Goal: Task Accomplishment & Management: Manage account settings

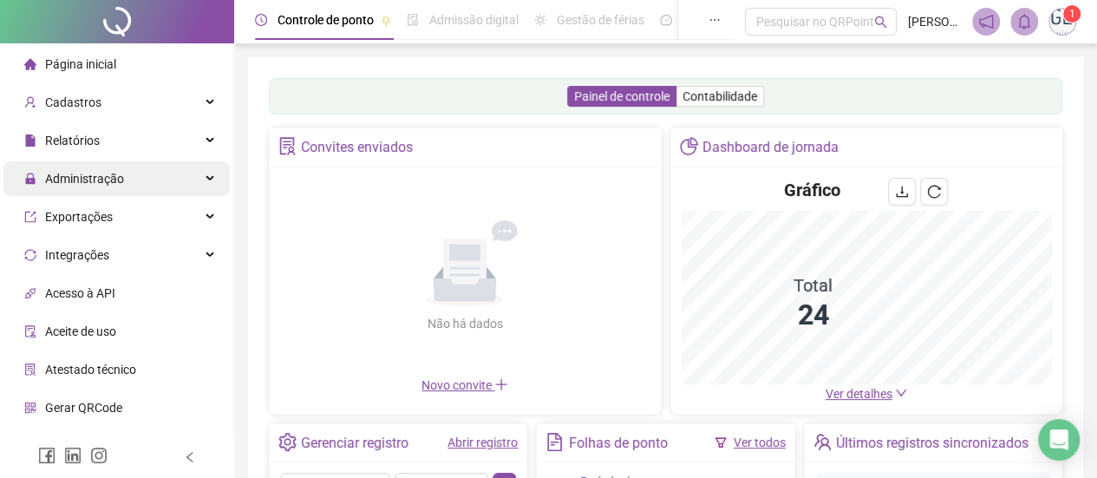
click at [188, 176] on div "Administração" at bounding box center [116, 178] width 226 height 35
click at [194, 181] on div "Administração" at bounding box center [116, 178] width 226 height 35
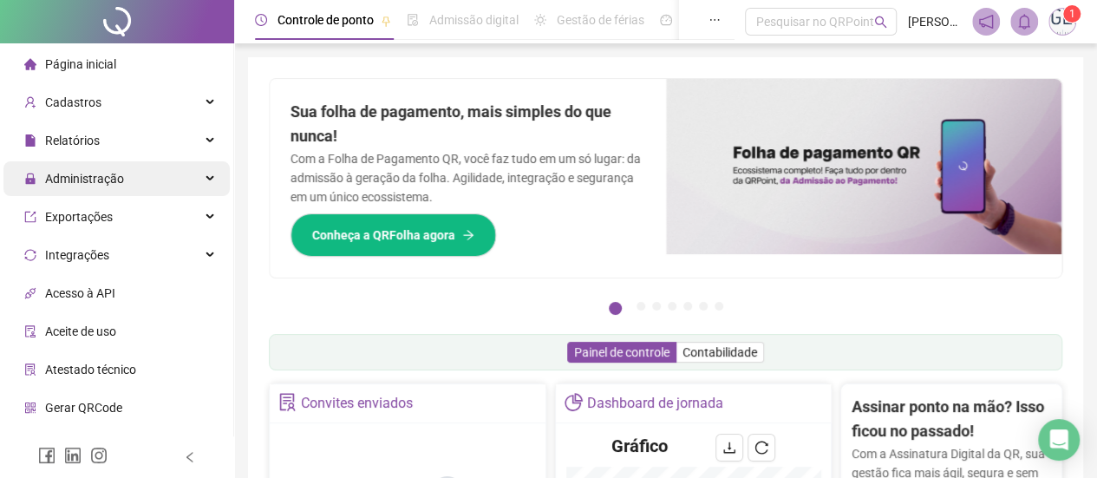
click at [194, 181] on div "Administração" at bounding box center [116, 178] width 226 height 35
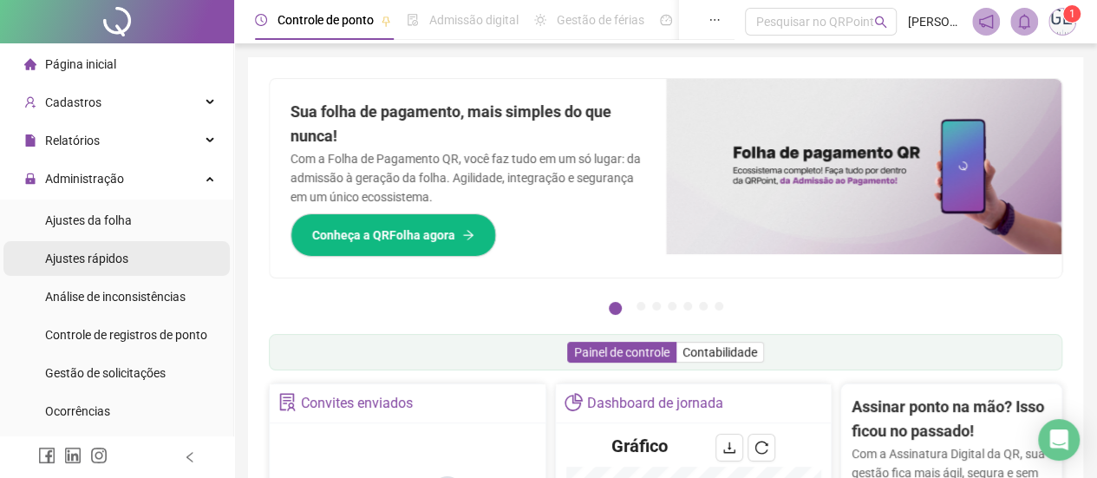
click at [90, 259] on span "Ajustes rápidos" at bounding box center [86, 258] width 83 height 14
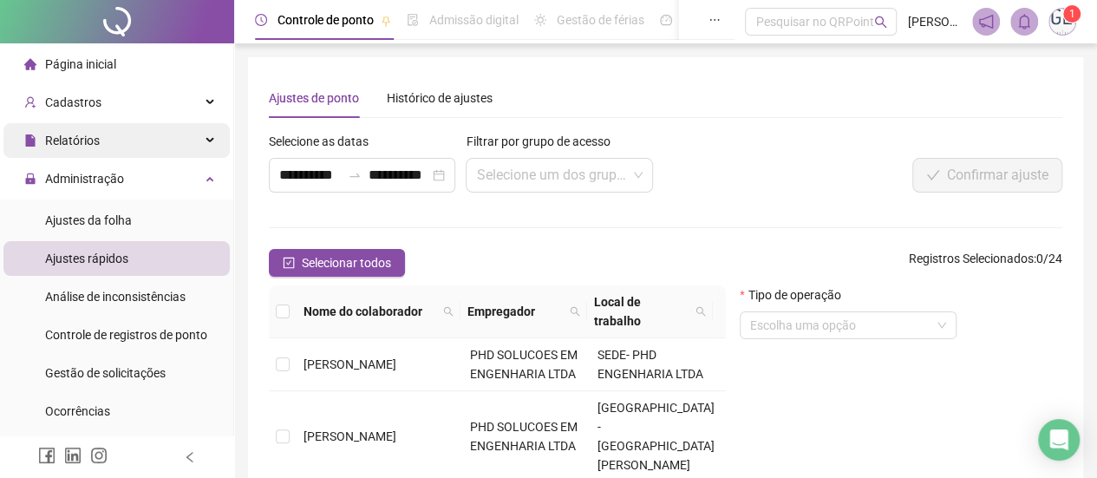
click at [201, 141] on div "Relatórios" at bounding box center [116, 140] width 226 height 35
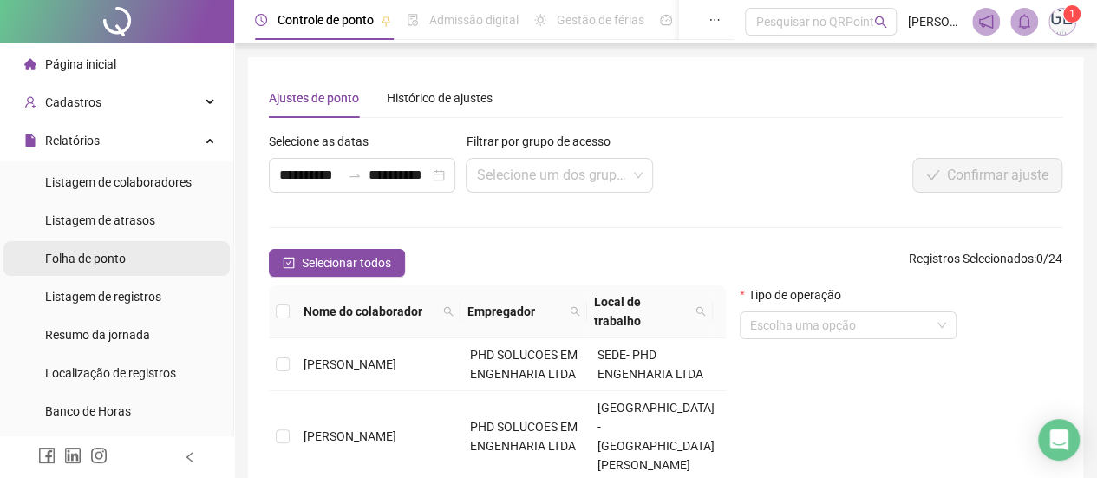
click at [99, 259] on span "Folha de ponto" at bounding box center [85, 258] width 81 height 14
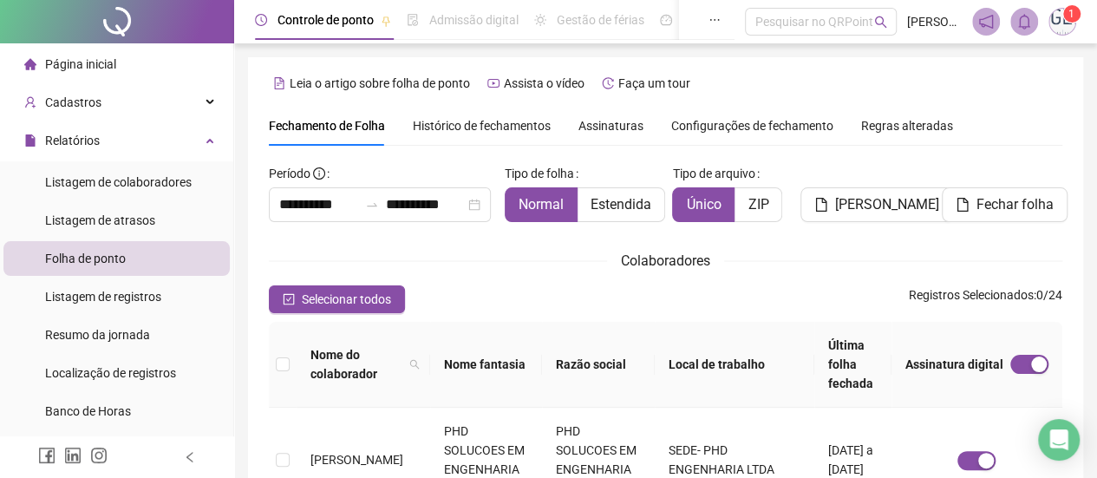
scroll to position [116, 0]
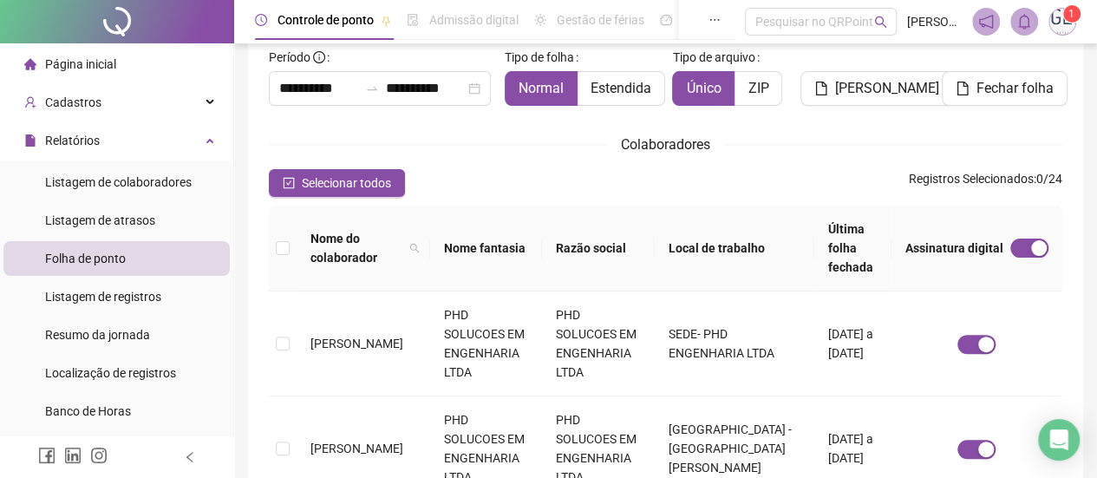
type input "**********"
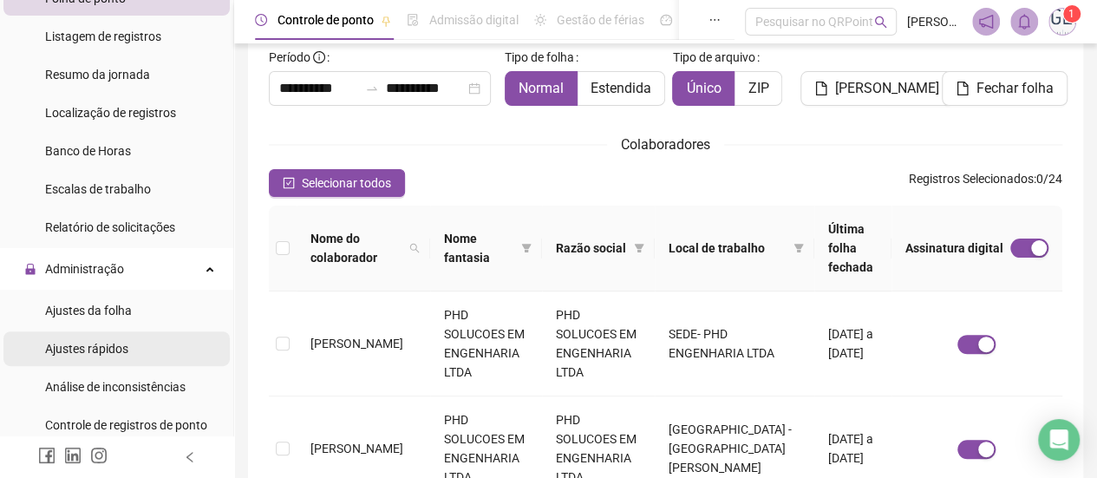
scroll to position [347, 0]
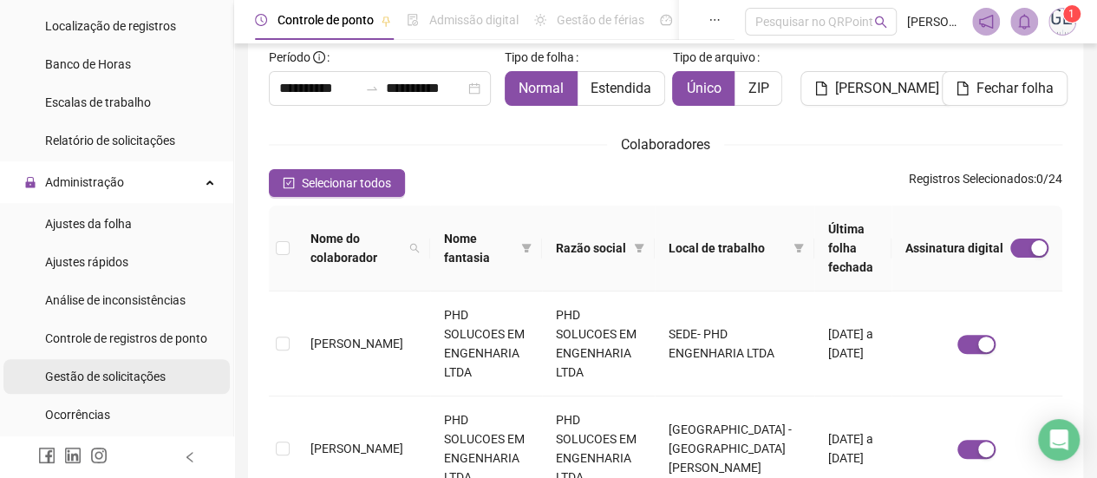
click at [122, 374] on span "Gestão de solicitações" at bounding box center [105, 376] width 121 height 14
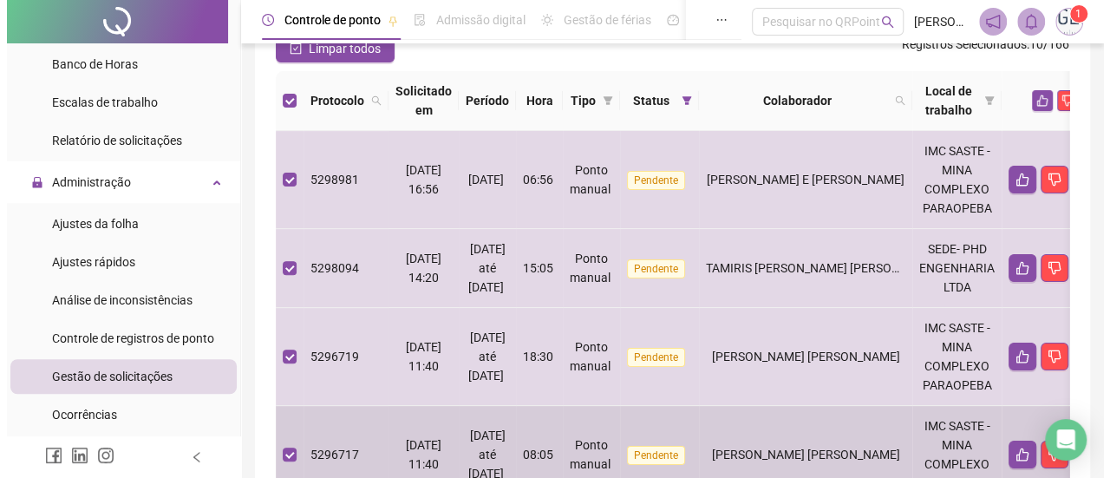
scroll to position [116, 0]
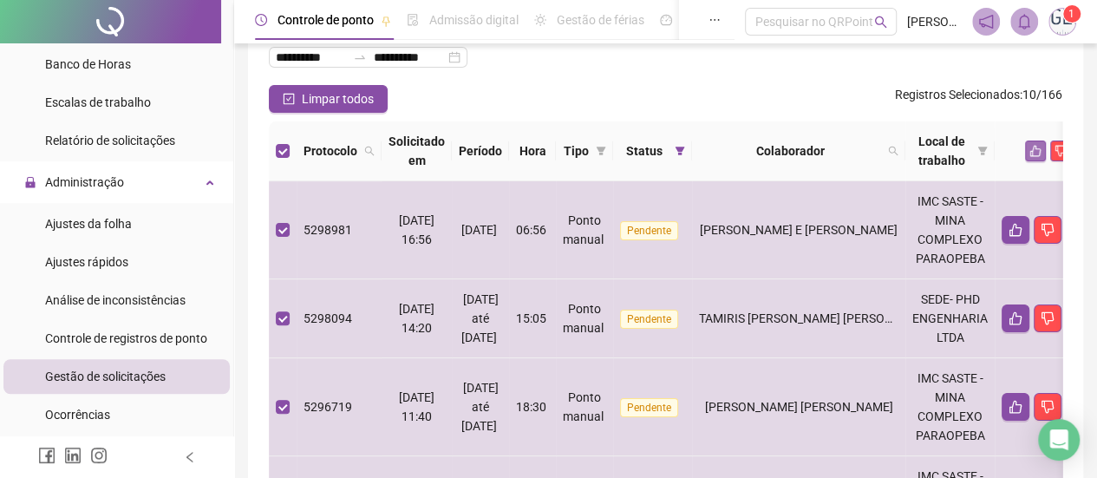
click at [1046, 148] on button "button" at bounding box center [1035, 150] width 21 height 21
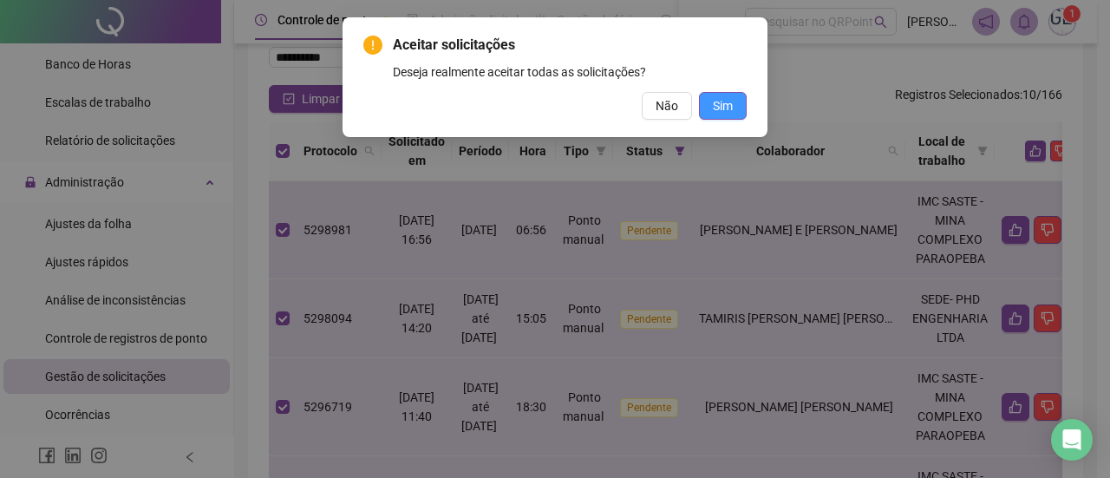
click at [719, 110] on span "Sim" at bounding box center [723, 105] width 20 height 19
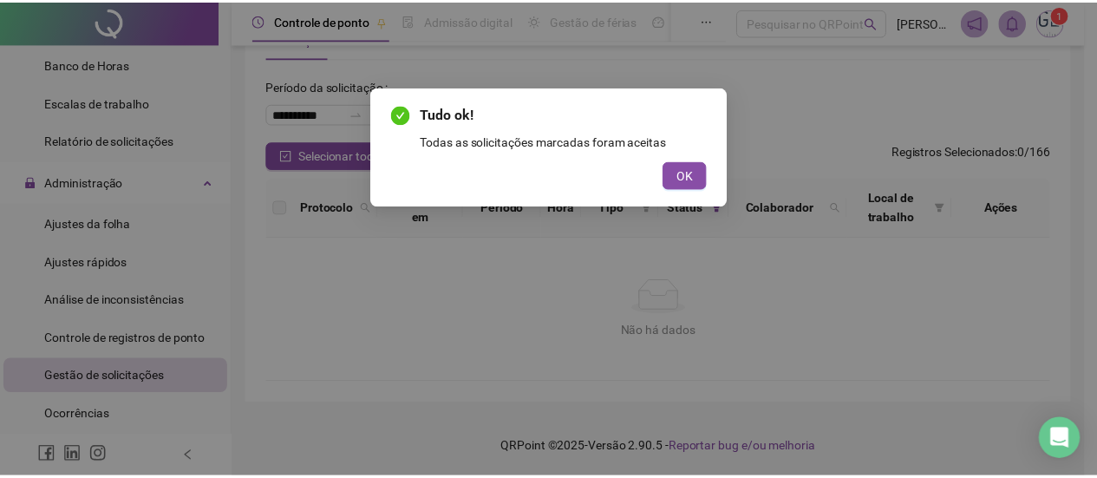
scroll to position [59, 0]
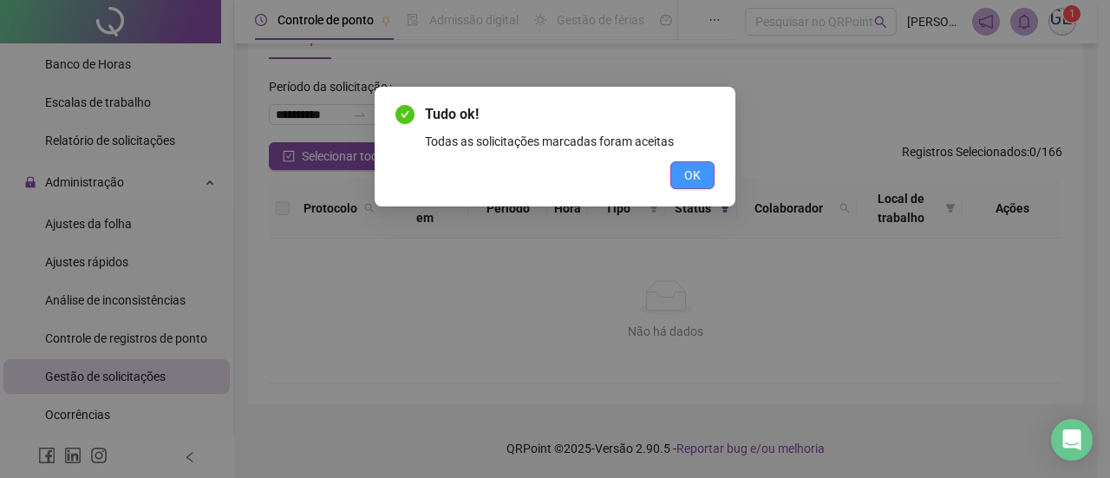
click at [692, 171] on span "OK" at bounding box center [692, 175] width 16 height 19
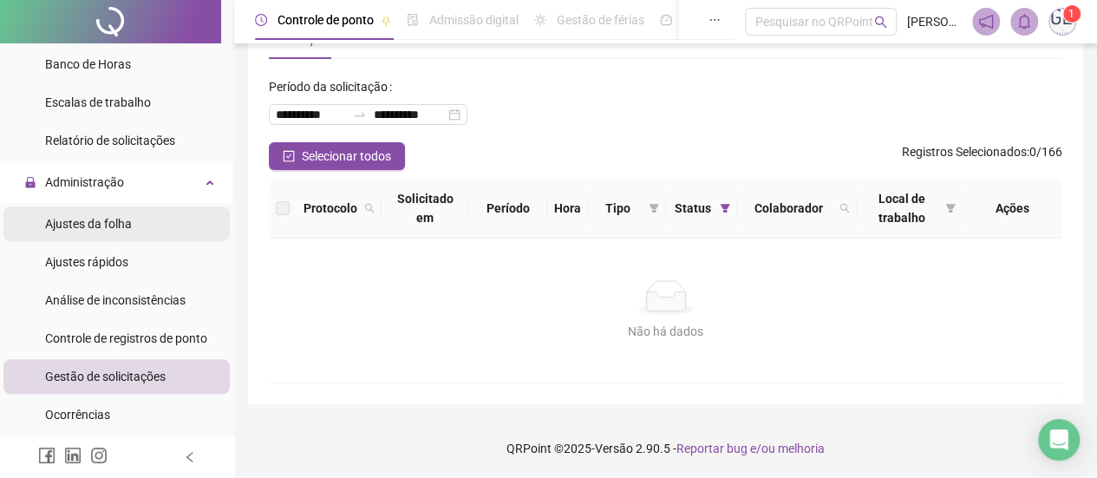
click at [80, 228] on span "Ajustes da folha" at bounding box center [88, 224] width 87 height 14
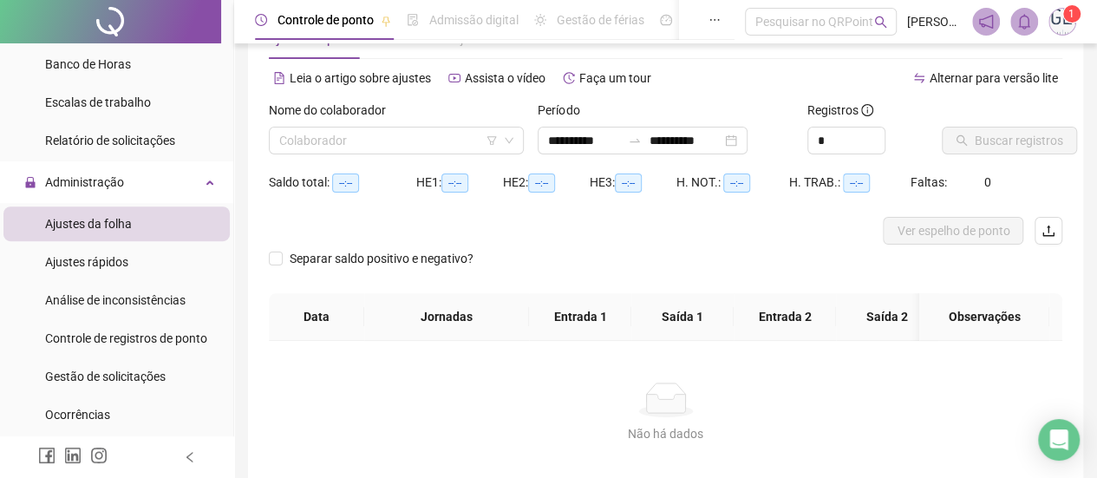
type input "**********"
click at [366, 147] on input "search" at bounding box center [388, 140] width 219 height 26
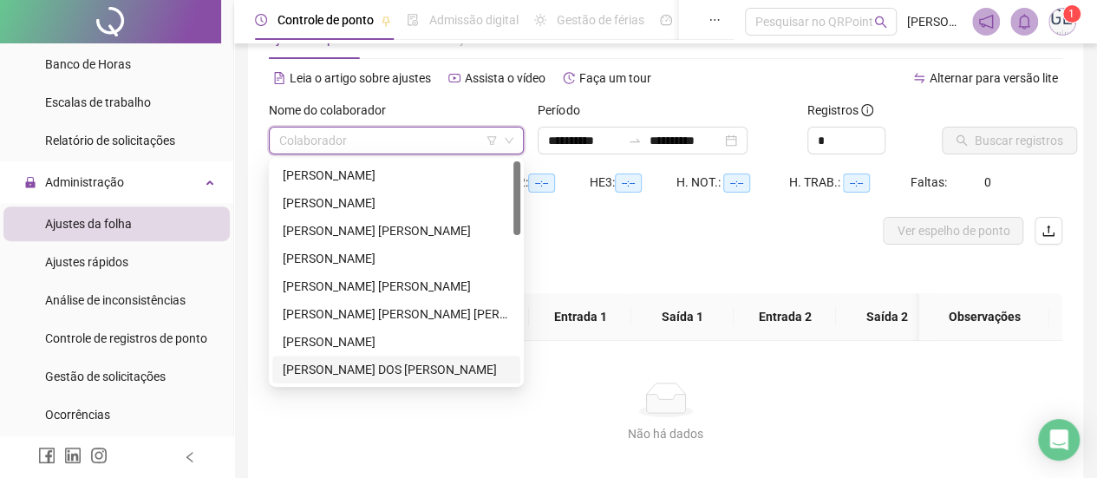
click at [336, 364] on div "[PERSON_NAME] DOS [PERSON_NAME]" at bounding box center [396, 369] width 227 height 19
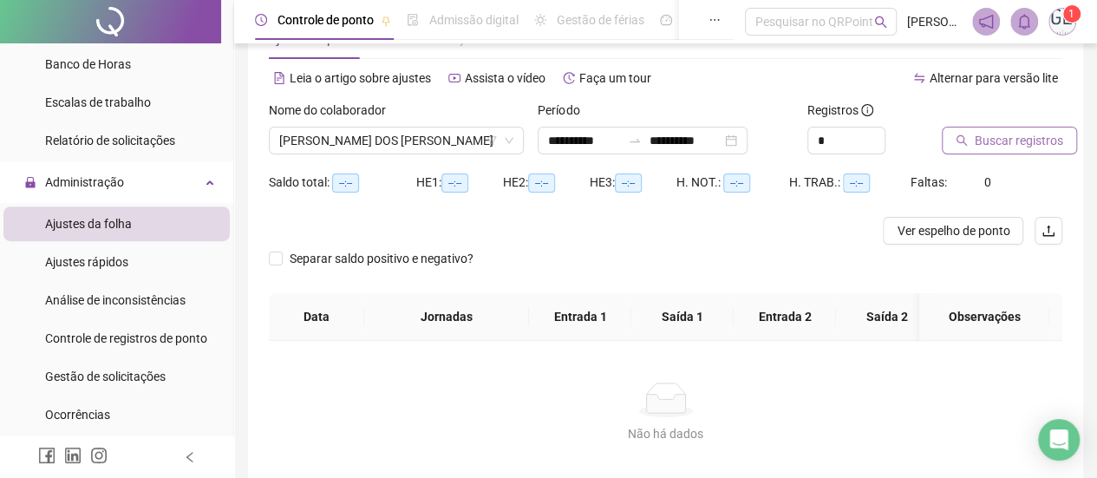
click at [950, 140] on button "Buscar registros" at bounding box center [1009, 141] width 135 height 28
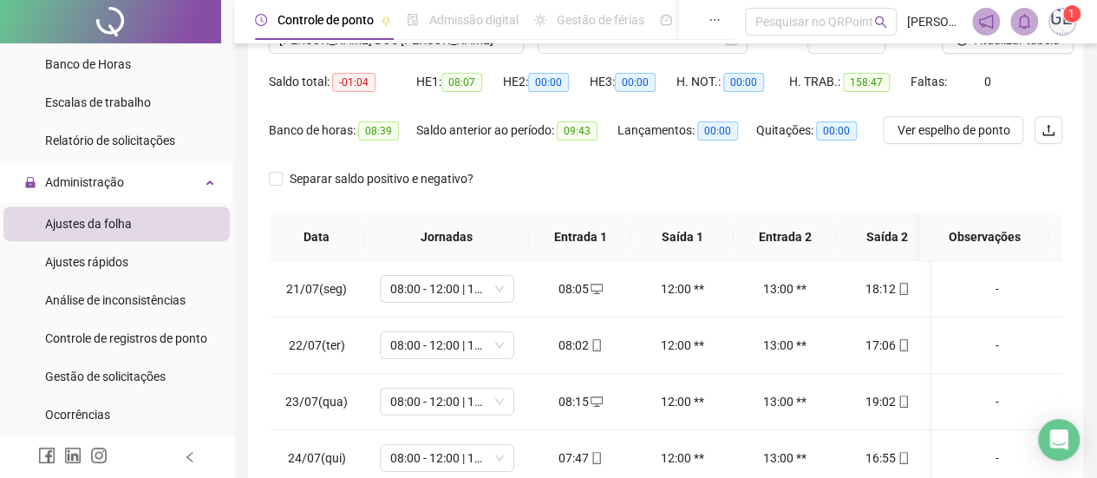
scroll to position [59, 0]
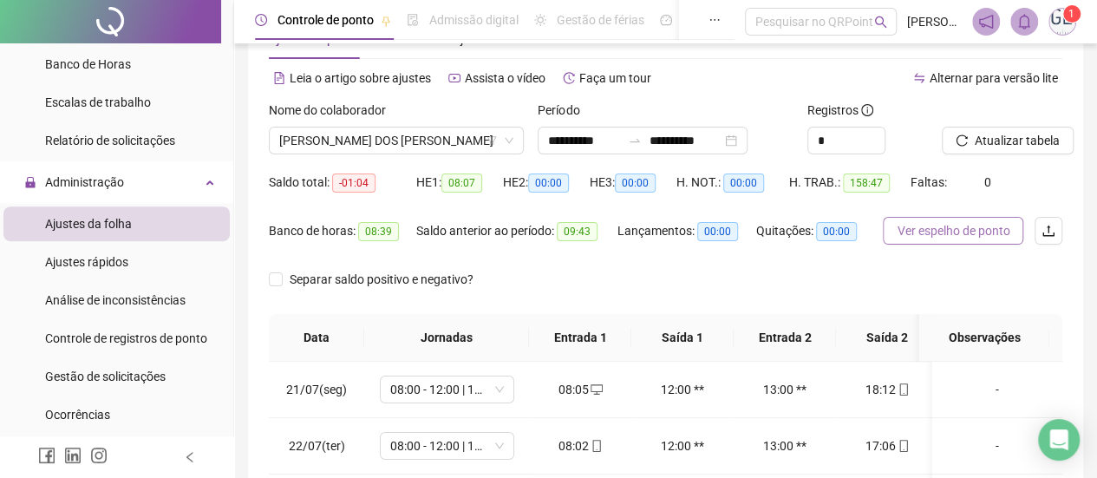
click at [940, 236] on span "Ver espelho de ponto" at bounding box center [953, 230] width 113 height 19
